Goal: Task Accomplishment & Management: Complete application form

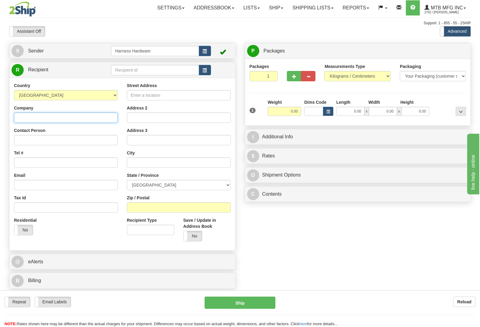
click at [71, 118] on input "Company" at bounding box center [66, 118] width 104 height 10
click at [144, 93] on input "Street Address" at bounding box center [179, 95] width 104 height 10
click at [147, 70] on input "text" at bounding box center [155, 70] width 88 height 10
type input "b"
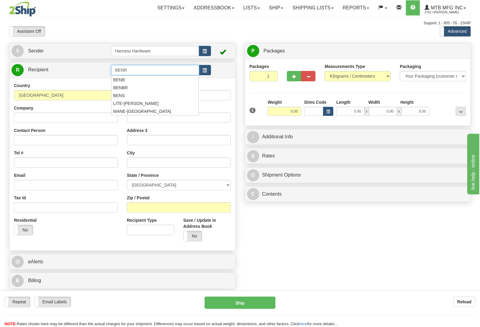
type input "BENR"
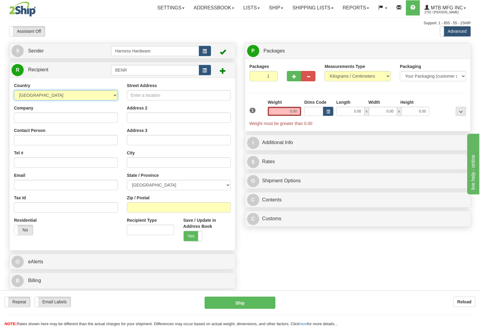
select select "US"
click at [42, 116] on input "Company" at bounding box center [66, 118] width 104 height 10
paste input "Benchmark Rentals Inc."
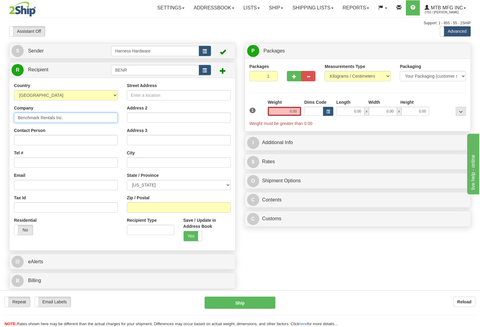
type input "Benchmark Rentals Inc."
paste input "Benchmark Rentals Inc."
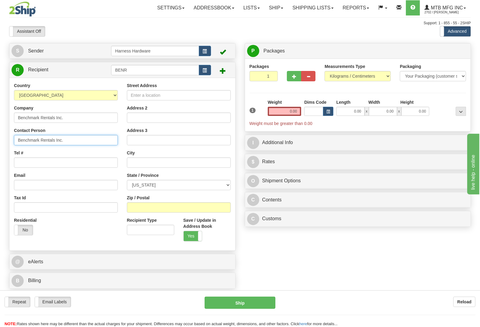
type input "Benchmark Rentals Inc."
click at [32, 161] on input "Tel #" at bounding box center [66, 163] width 104 height 10
paste input "780-851-9229"
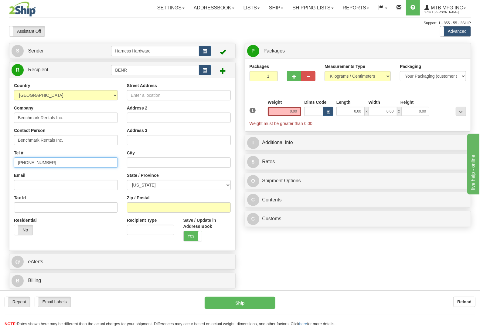
type input "780-851-9229"
click at [193, 98] on input "Street Address" at bounding box center [179, 95] width 104 height 10
paste input "300 Slate Ave."
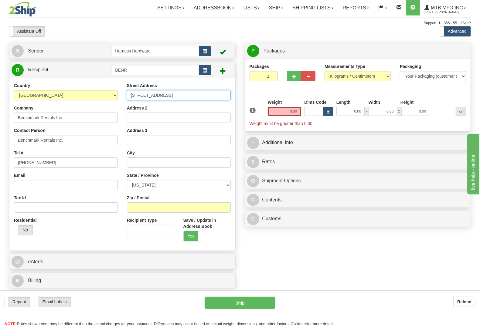
type input "300 Slate Ave."
drag, startPoint x: 157, startPoint y: 216, endPoint x: 155, endPoint y: 210, distance: 6.3
click at [157, 214] on div "Street Address 300 Slate Ave. Address 2 Address 3 City State / Province ALABAMA…" at bounding box center [178, 164] width 113 height 163
click at [155, 209] on input "Zip / Postal" at bounding box center [179, 207] width 104 height 10
paste input "T7Z 0J2"
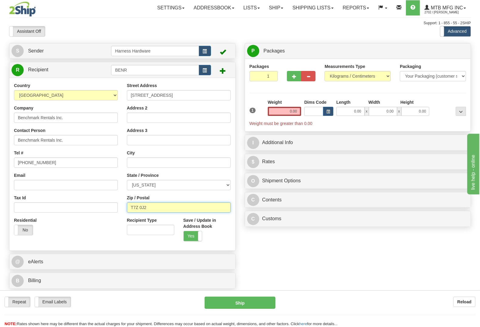
type input "T7Z 0J2"
drag, startPoint x: 34, startPoint y: 93, endPoint x: 30, endPoint y: 92, distance: 4.1
click at [30, 92] on select "AFGHANISTAN ALAND ISLANDS ALBANIA ALGERIA AMERICAN SAMOA ANDORRA ANGOLA ANGUILL…" at bounding box center [66, 95] width 104 height 10
select select "CA"
click at [14, 90] on select "AFGHANISTAN ALAND ISLANDS ALBANIA ALGERIA AMERICAN SAMOA ANDORRA ANGOLA ANGUILL…" at bounding box center [66, 95] width 104 height 10
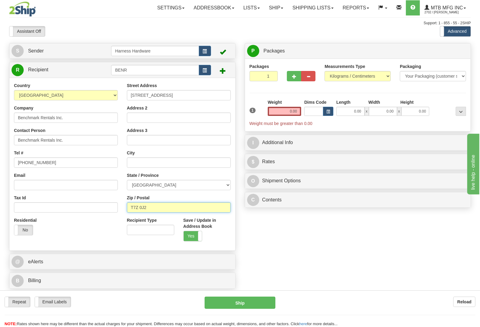
drag, startPoint x: 148, startPoint y: 203, endPoint x: 94, endPoint y: 200, distance: 53.8
click at [94, 200] on div "Country AFGHANISTAN ALAND ISLANDS ALBANIA ALGERIA AMERICAN SAMOA ANDORRA ANGOLA…" at bounding box center [122, 164] width 226 height 163
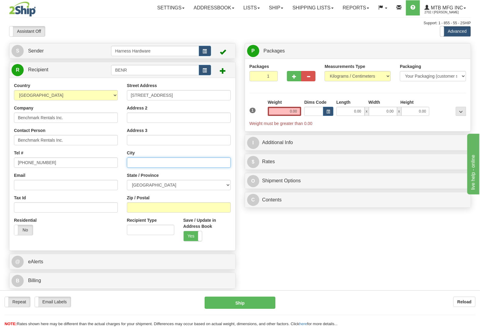
click at [160, 159] on input "text" at bounding box center [179, 163] width 104 height 10
click at [151, 208] on input "Zip / Postal" at bounding box center [179, 207] width 104 height 10
paste input "T7Z 0J2"
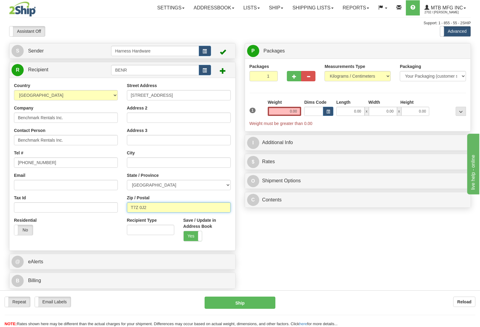
type input "T7Z 0J2"
type input "STONY PLAIN"
click at [287, 112] on input "0.00" at bounding box center [285, 111] width 34 height 9
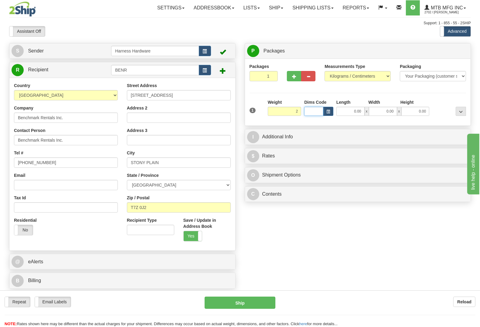
type input "2.00"
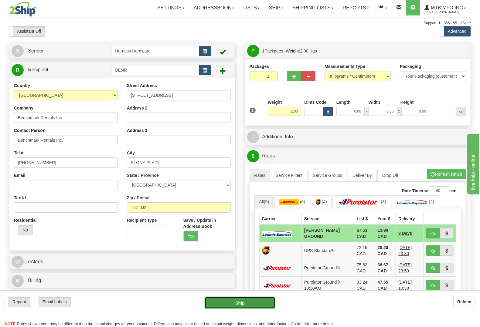
click at [231, 299] on button "Ship" at bounding box center [240, 303] width 71 height 12
type input "DD"
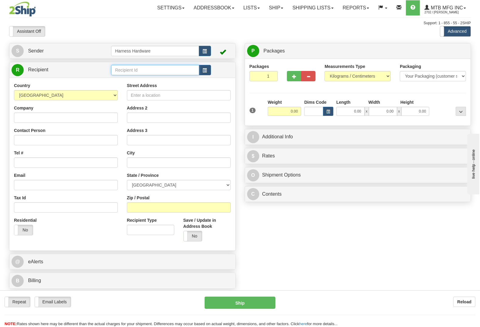
click at [130, 70] on input "text" at bounding box center [155, 70] width 88 height 10
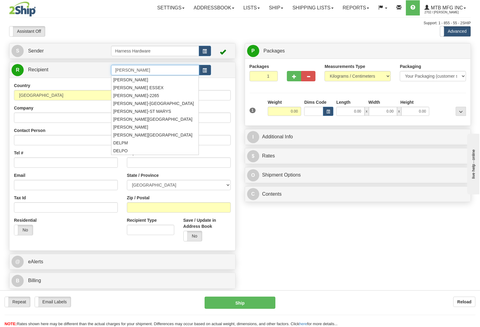
type input "[PERSON_NAME]"
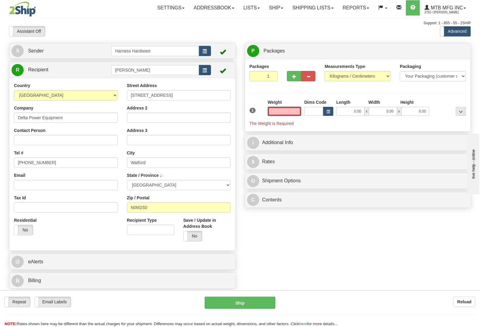
type input "WATFORD"
type input "0.00"
click at [131, 70] on input "[PERSON_NAME]" at bounding box center [155, 70] width 88 height 10
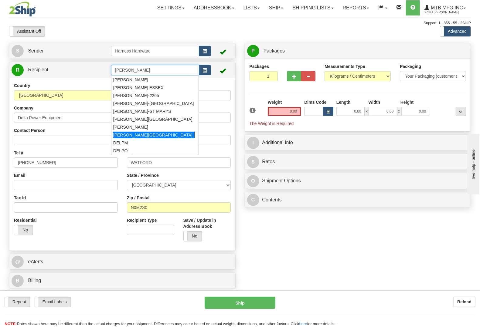
click at [135, 134] on div "[PERSON_NAME][GEOGRAPHIC_DATA]" at bounding box center [154, 135] width 82 height 7
type input "[PERSON_NAME][GEOGRAPHIC_DATA]"
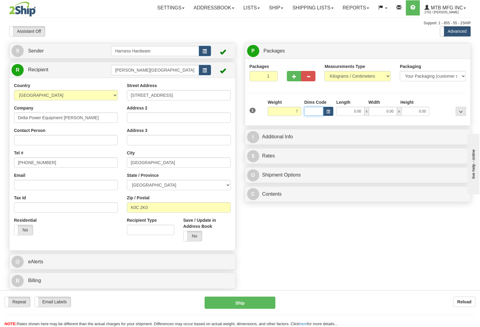
type input "7.00"
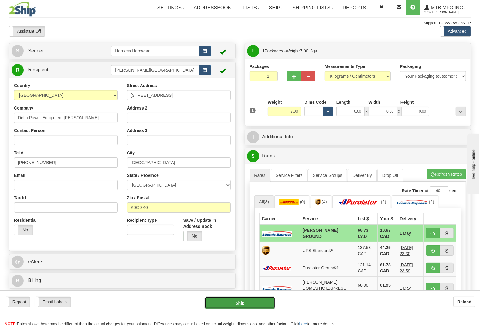
click at [245, 300] on button "Ship" at bounding box center [240, 303] width 71 height 12
type input "DD"
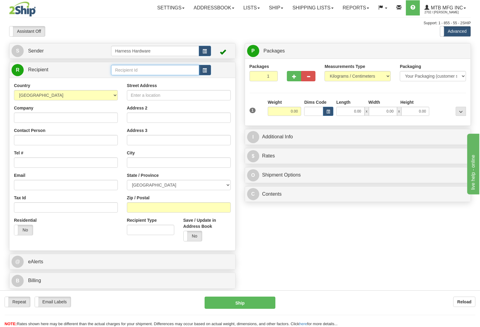
click at [131, 72] on input "text" at bounding box center [155, 70] width 88 height 10
type input "AUBS"
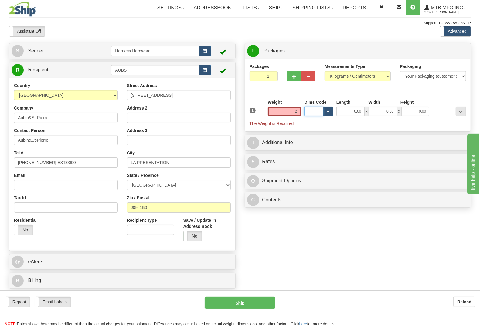
type input "2.00"
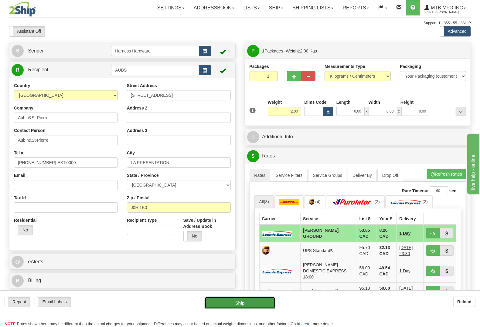
click at [250, 302] on button "Ship" at bounding box center [240, 303] width 71 height 12
type input "DD"
